Goal: Navigation & Orientation: Find specific page/section

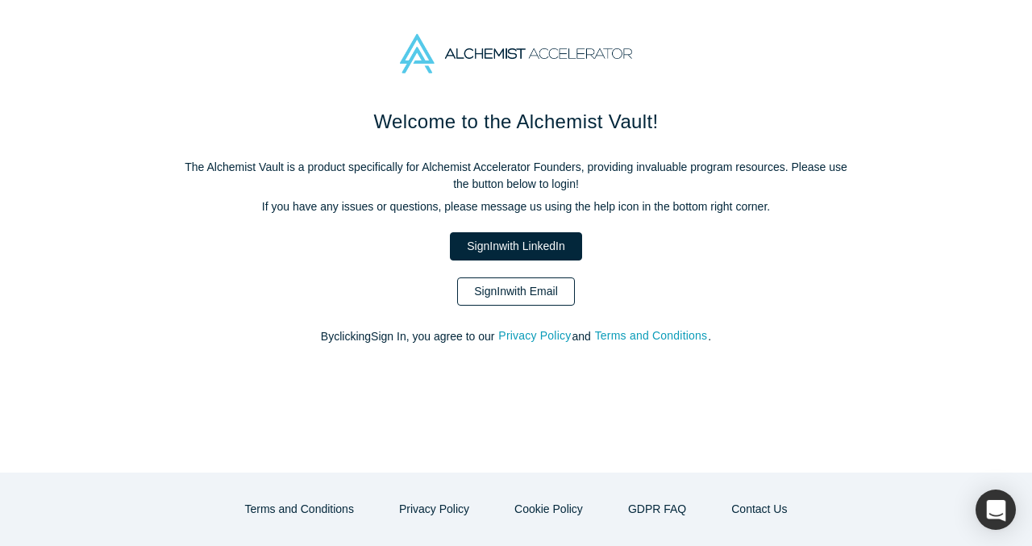
click at [497, 284] on link "Sign In with Email" at bounding box center [516, 291] width 118 height 28
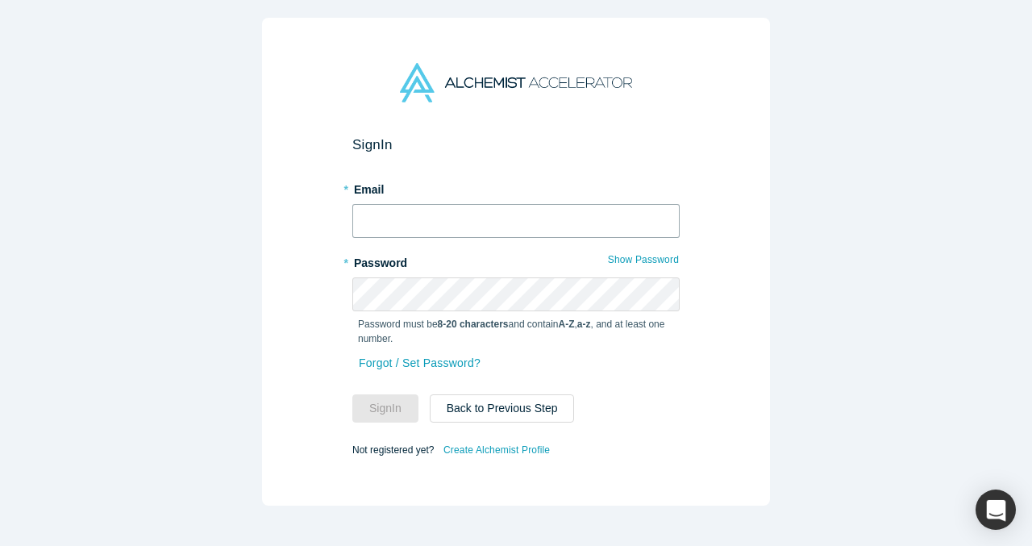
click at [512, 222] on input "text" at bounding box center [515, 221] width 327 height 34
type input "[EMAIL_ADDRESS]"
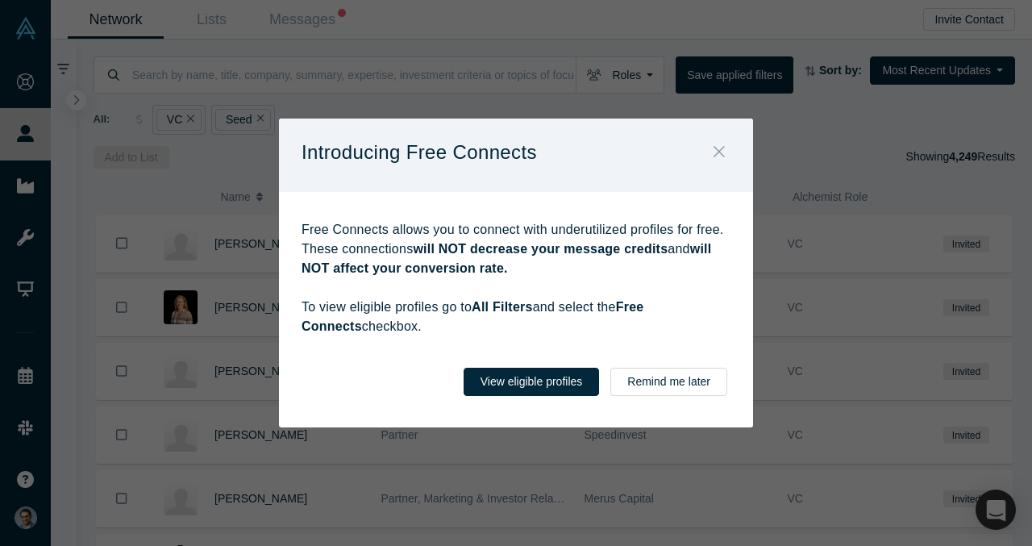
click at [724, 150] on icon "Close" at bounding box center [719, 152] width 11 height 18
